Goal: Information Seeking & Learning: Learn about a topic

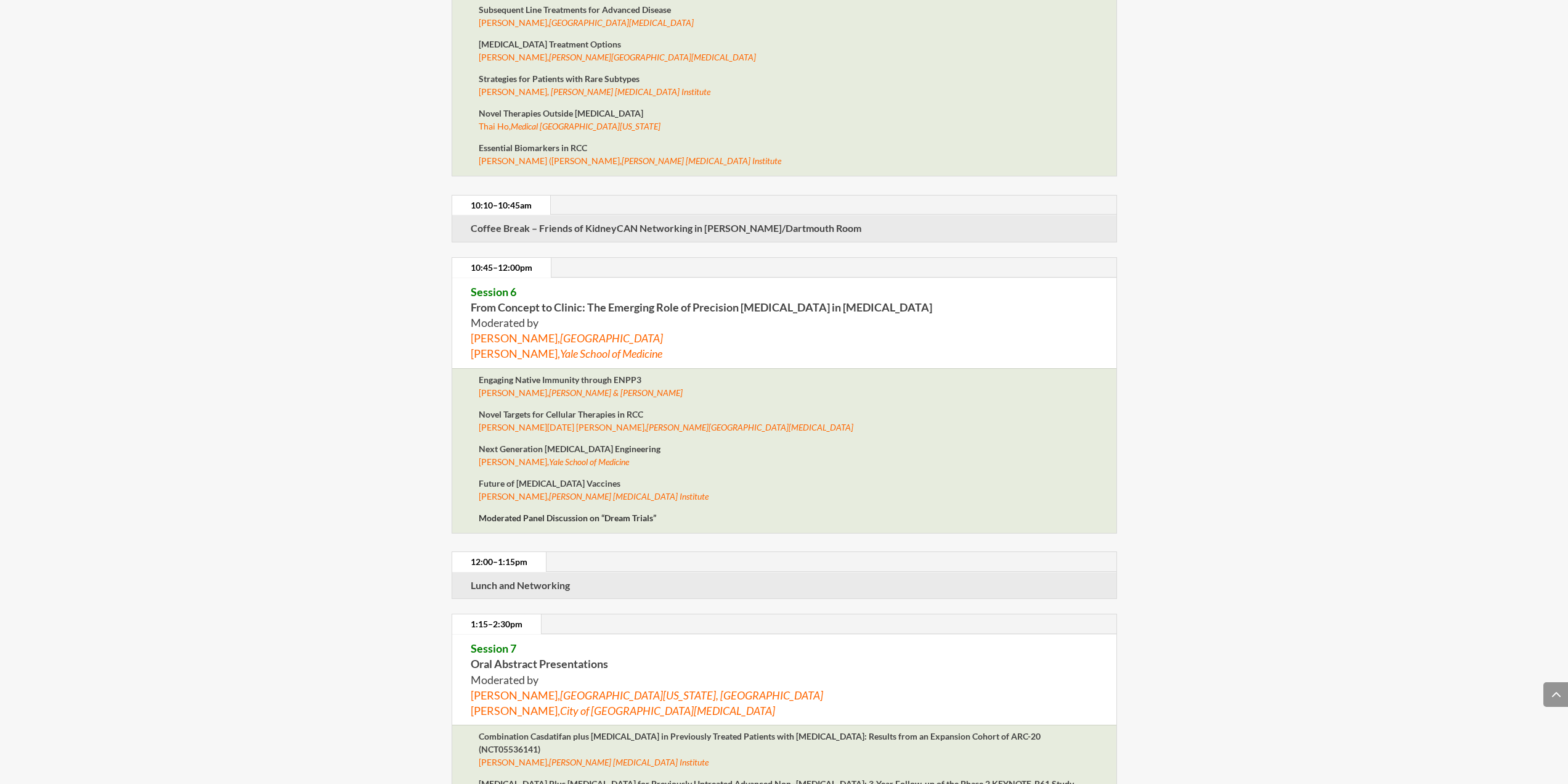
scroll to position [3927, 0]
click at [569, 377] on strong "Engaging Native Immunity through ENPP3" at bounding box center [559, 379] width 162 height 11
click at [566, 391] on em "[PERSON_NAME] & [PERSON_NAME]" at bounding box center [616, 392] width 134 height 11
click at [478, 377] on strong "Engaging Native Immunity through ENPP3" at bounding box center [559, 379] width 162 height 11
click at [508, 377] on strong "Engaging Native Immunity through ENPP3" at bounding box center [559, 379] width 162 height 11
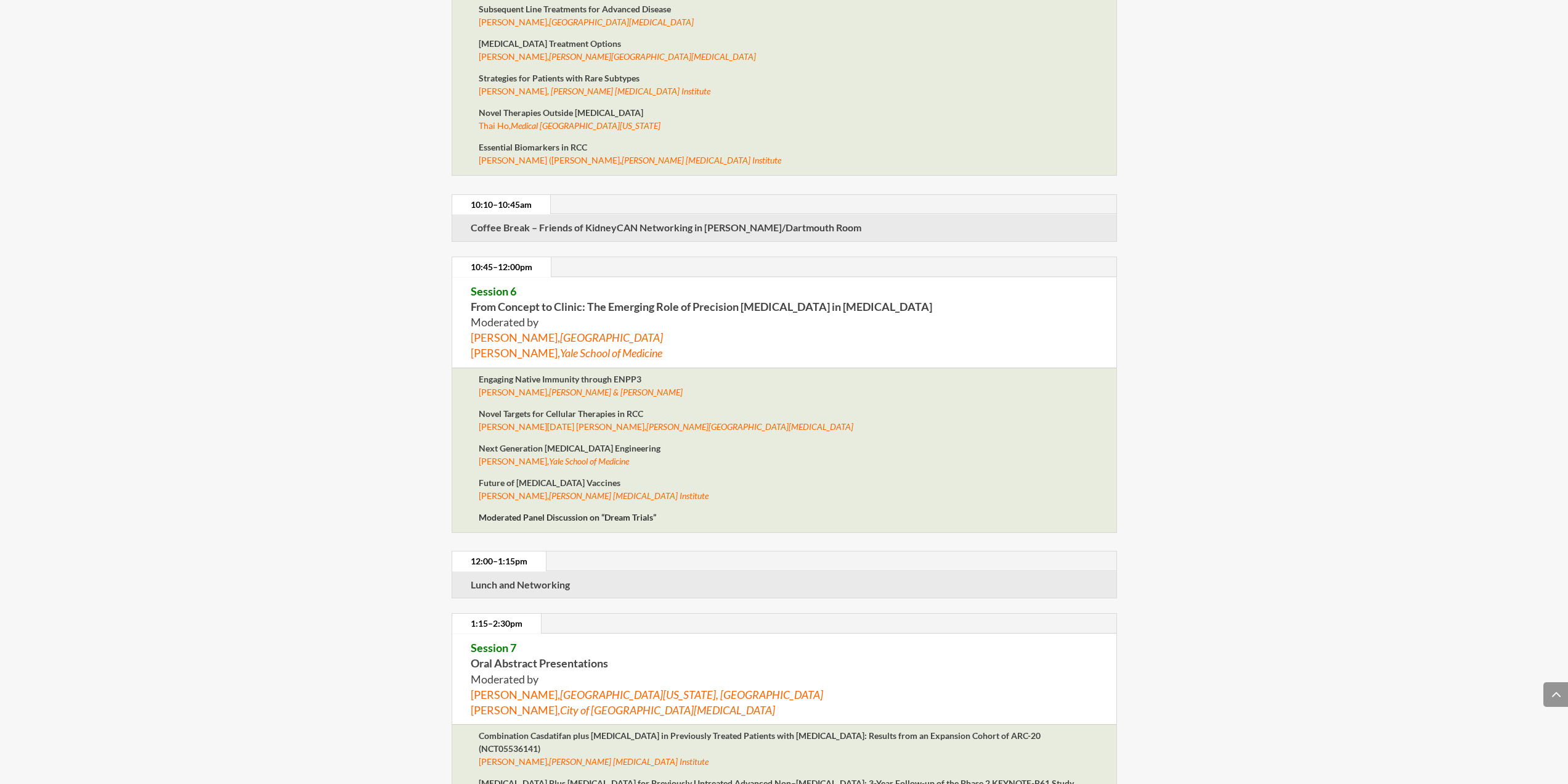
drag, startPoint x: 505, startPoint y: 388, endPoint x: 497, endPoint y: 356, distance: 33.0
click at [505, 389] on span "Charles Drake, Johnson & Johnson" at bounding box center [580, 392] width 204 height 11
click at [514, 309] on strong "Session 6 From Concept to Clinic: The Emerging Role of Precision Immunotherapy …" at bounding box center [701, 298] width 462 height 29
drag, startPoint x: 514, startPoint y: 304, endPoint x: 507, endPoint y: 341, distance: 37.7
click at [512, 316] on p "Session 6 From Concept to Clinic: The Emerging Role of Precision Immunotherapy …" at bounding box center [784, 322] width 627 height 78
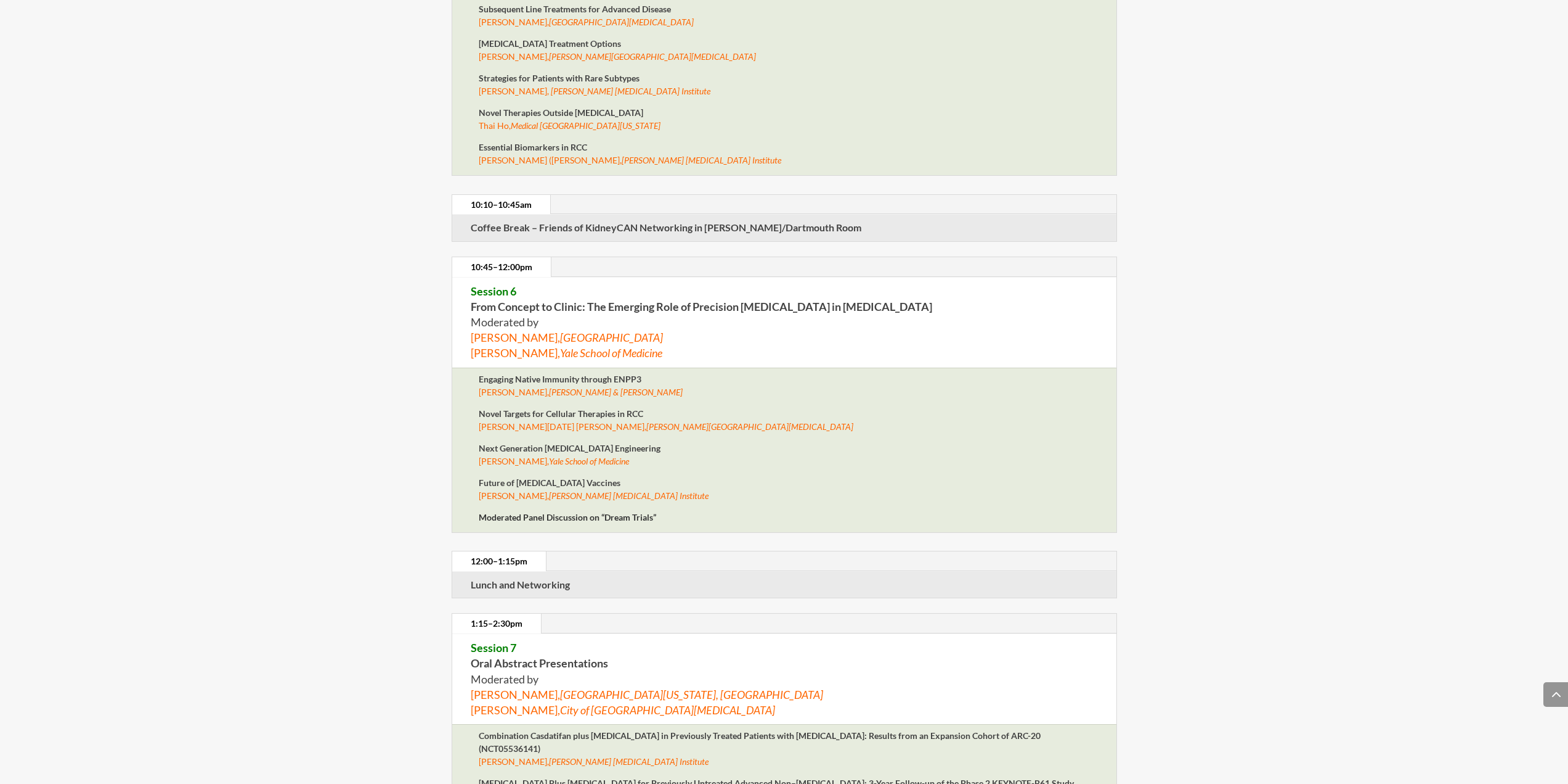
click at [490, 375] on strong "Engaging Native Immunity through ENPP3" at bounding box center [559, 379] width 162 height 11
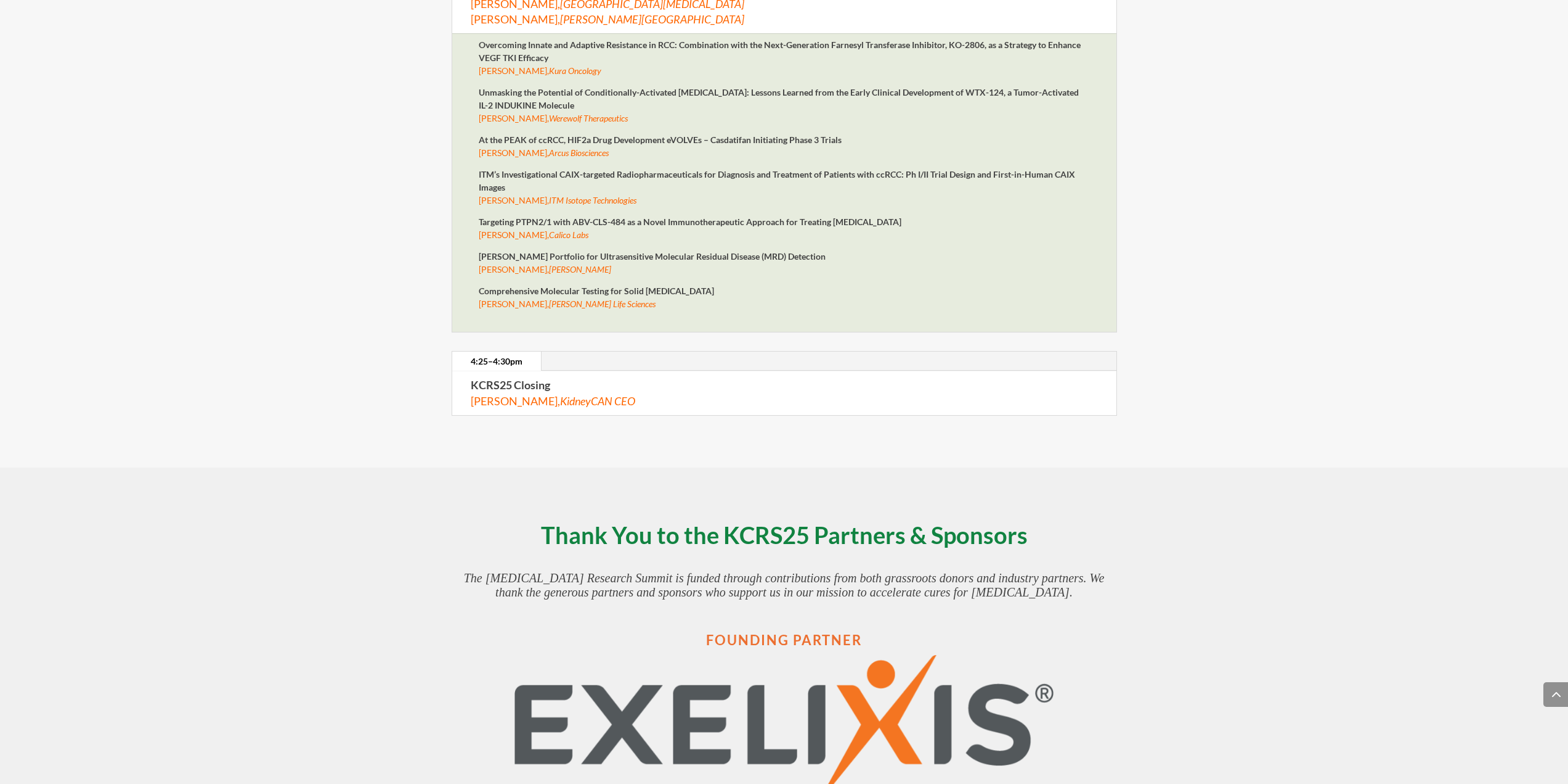
scroll to position [5062, 0]
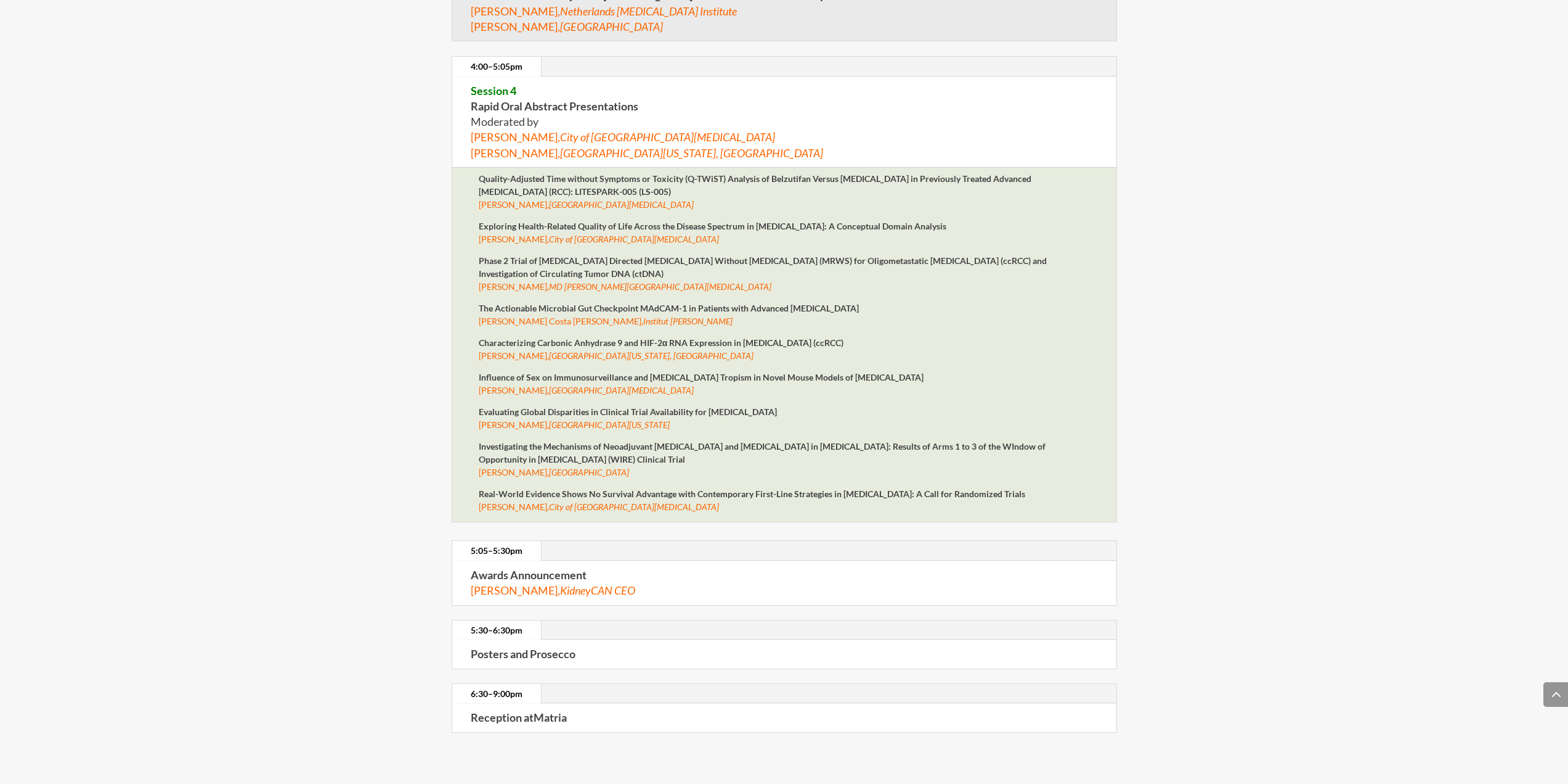
scroll to position [2614, 0]
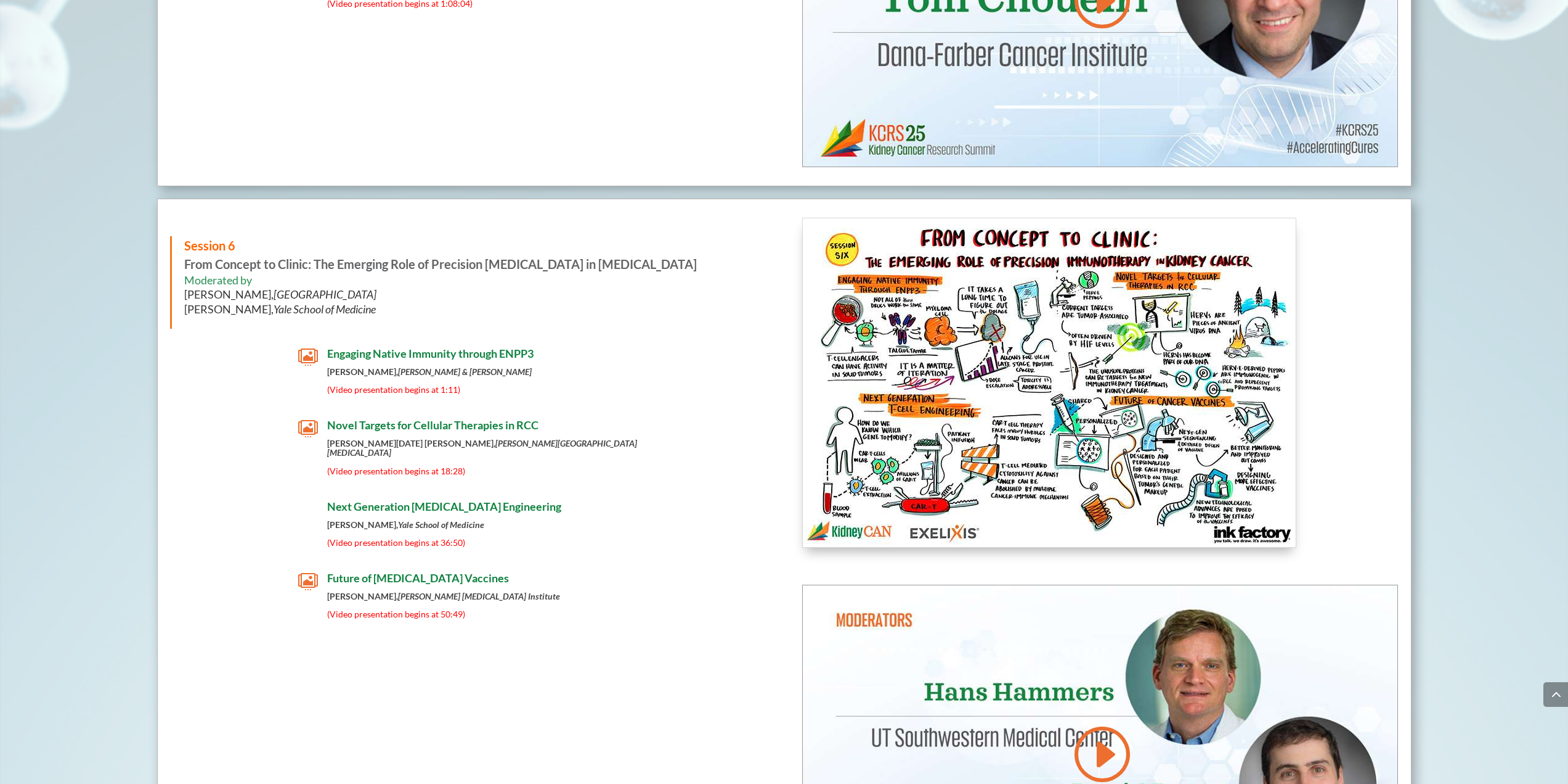
scroll to position [6413, 0]
click at [408, 356] on span "Engaging Native Immunity through ENPP3" at bounding box center [430, 354] width 206 height 14
